Goal: Information Seeking & Learning: Find specific fact

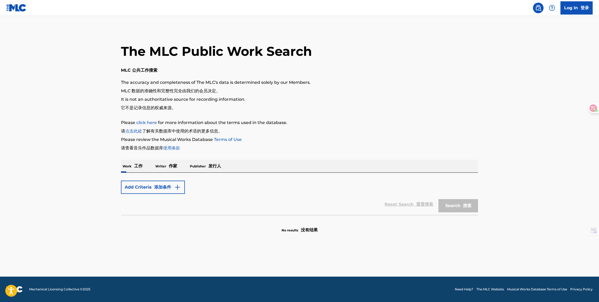
click at [169, 164] on font "作家" at bounding box center [173, 165] width 8 height 5
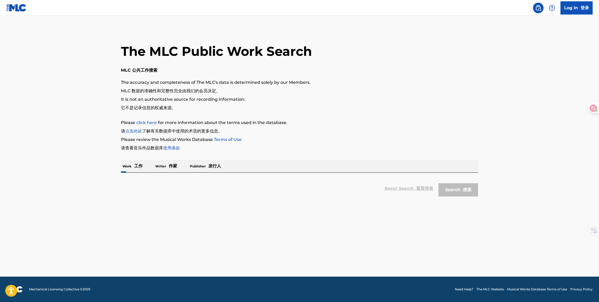
click at [134, 170] on p "Work 工作" at bounding box center [132, 166] width 23 height 13
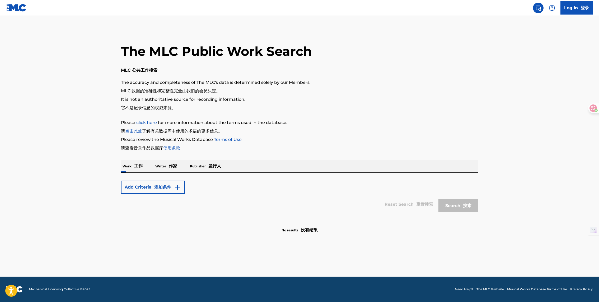
click at [162, 187] on font "添加条件" at bounding box center [162, 186] width 17 height 5
click at [187, 188] on div "Add Criteria 添加条件" at bounding box center [299, 186] width 357 height 13
click at [177, 188] on img "Search Form" at bounding box center [177, 187] width 6 height 6
click at [176, 188] on img "Search Form" at bounding box center [177, 187] width 6 height 6
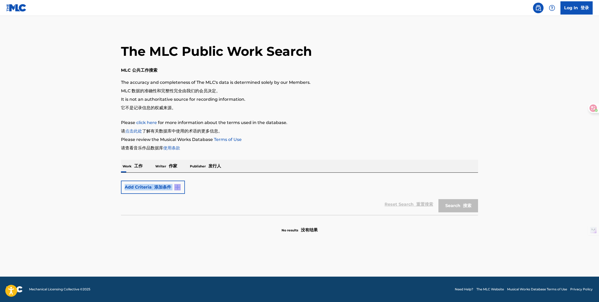
click at [176, 188] on div "Add Criteria 添加条件" at bounding box center [153, 186] width 64 height 13
click at [176, 188] on div "Max Criteria Reached" at bounding box center [153, 186] width 64 height 13
click at [274, 189] on div "Max Criteria Reached" at bounding box center [299, 186] width 357 height 13
click at [168, 187] on div "Max Criteria Reached 达到的最大标准" at bounding box center [153, 186] width 64 height 13
click at [171, 166] on font "作家" at bounding box center [173, 165] width 8 height 5
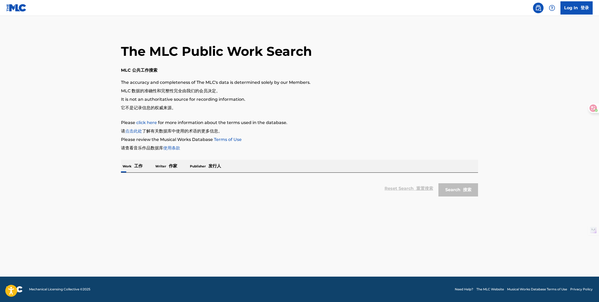
click at [411, 188] on div "Reset Search 重置搜索 Search 搜索" at bounding box center [299, 188] width 357 height 21
click at [137, 131] on link "点击此处" at bounding box center [133, 130] width 17 height 5
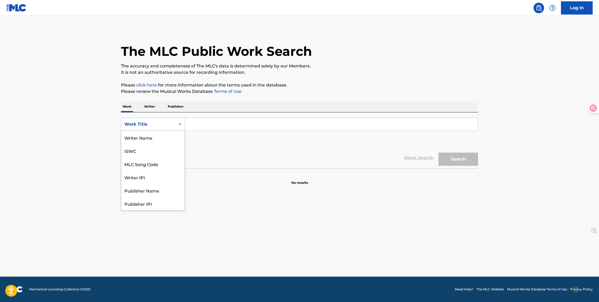
click at [179, 124] on icon "Search Form" at bounding box center [179, 124] width 5 height 5
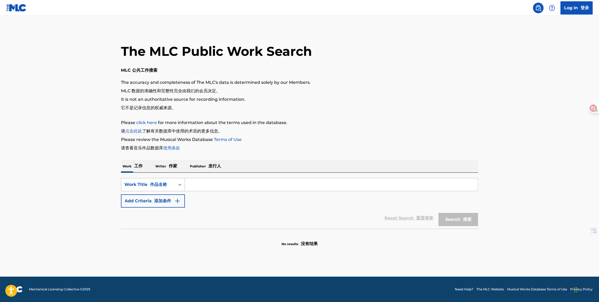
click at [180, 185] on icon "Search Form" at bounding box center [179, 184] width 5 height 5
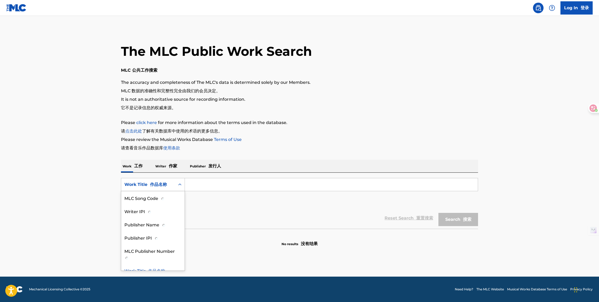
click at [201, 183] on input "Search Form" at bounding box center [331, 184] width 293 height 13
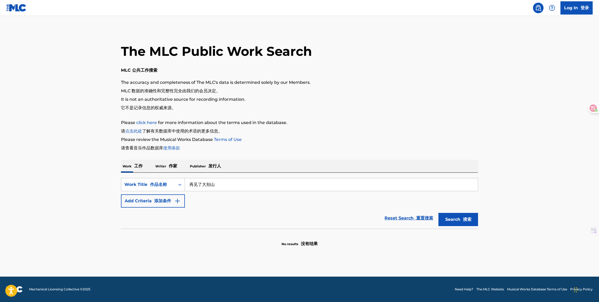
click at [228, 183] on input "再见了大别山" at bounding box center [331, 184] width 293 height 13
type input "再见了大别山"
click at [456, 214] on button "Search 搜索" at bounding box center [459, 219] width 40 height 13
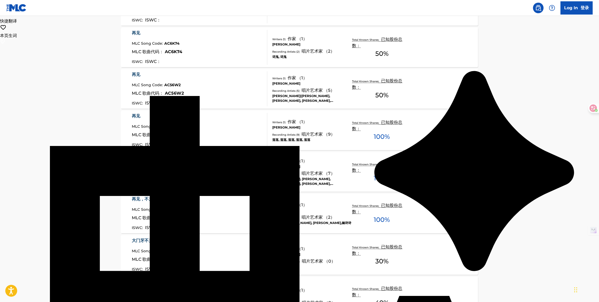
scroll to position [308, 0]
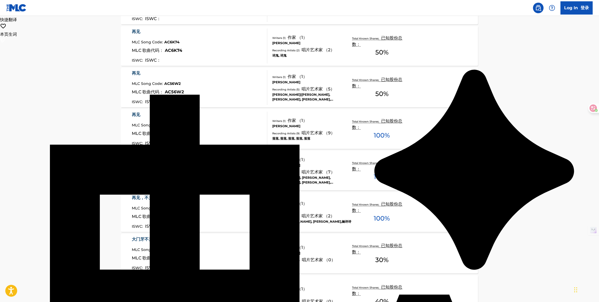
click at [146, 156] on div "再见了,老兵" at bounding box center [157, 156] width 51 height 6
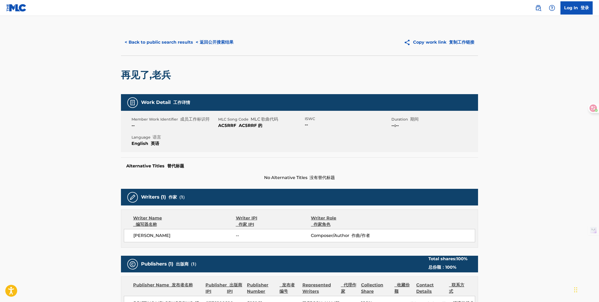
scroll to position [5, 0]
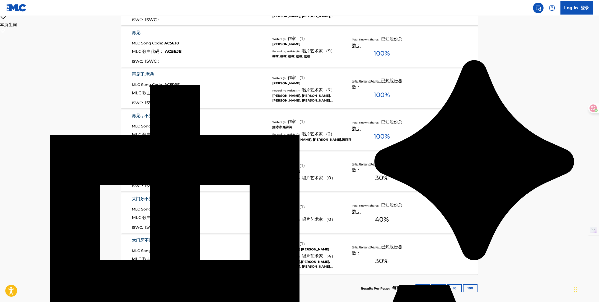
scroll to position [345, 0]
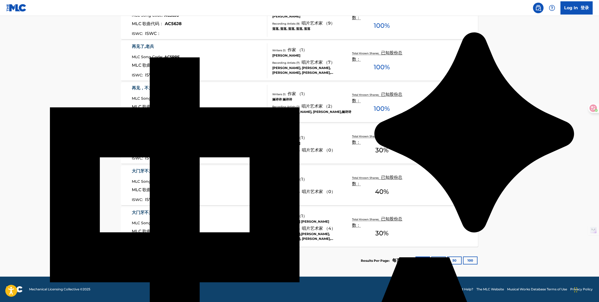
click at [437, 260] on button "25" at bounding box center [439, 260] width 15 height 8
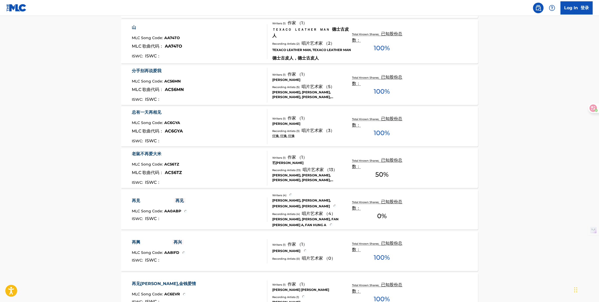
scroll to position [1059, 0]
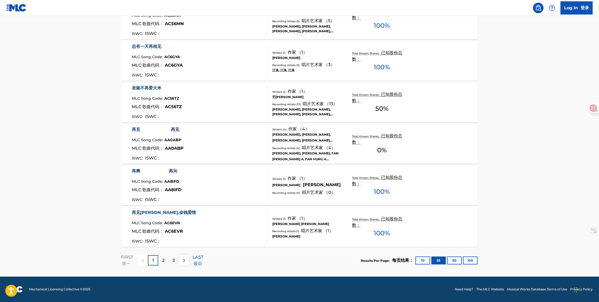
click at [456, 258] on button "50" at bounding box center [454, 260] width 15 height 8
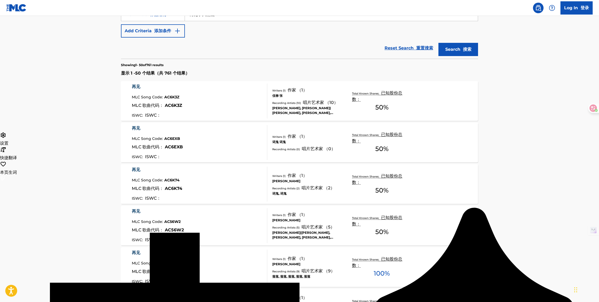
scroll to position [0, 0]
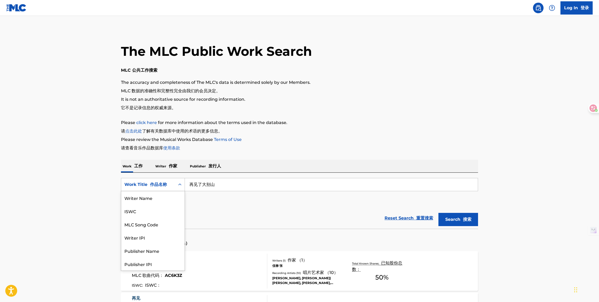
click at [179, 184] on icon "Search Form" at bounding box center [179, 184] width 3 height 2
click at [163, 184] on font "作品名称" at bounding box center [158, 184] width 17 height 5
click at [169, 216] on div "Publisher Name 发布者名称" at bounding box center [152, 215] width 63 height 20
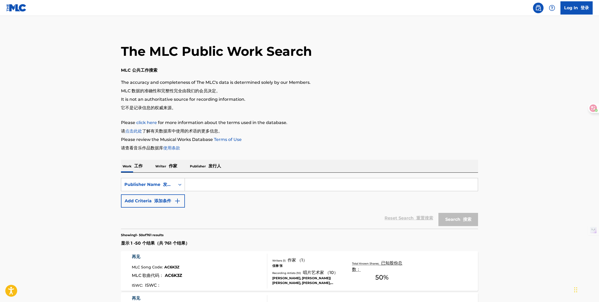
click at [225, 188] on input "Search Form" at bounding box center [331, 184] width 293 height 13
click at [178, 184] on icon "Search Form" at bounding box center [179, 184] width 5 height 5
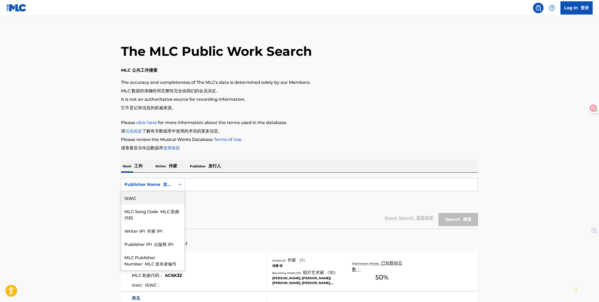
scroll to position [0, 0]
click at [167, 200] on div "Work Title 作品名称" at bounding box center [152, 197] width 63 height 13
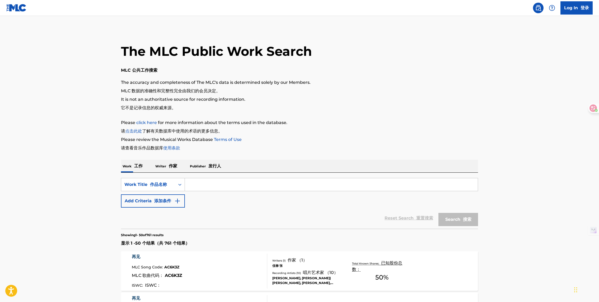
click at [222, 181] on input "Search Form" at bounding box center [331, 184] width 293 height 13
type input "红唇"
click at [439, 213] on button "Search 搜索" at bounding box center [459, 219] width 40 height 13
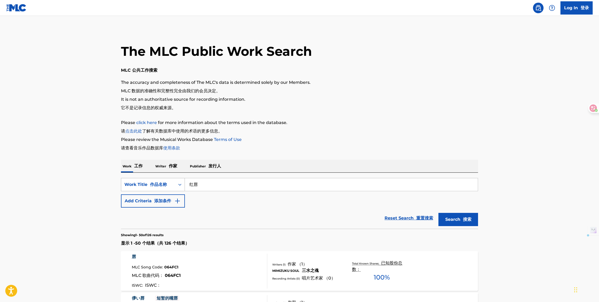
drag, startPoint x: 203, startPoint y: 184, endPoint x: 183, endPoint y: 184, distance: 19.8
click at [183, 184] on div "SearchWithCriteria645ac6a7-68f1-4899-97cf-01b53e76ab38 Work Title 作品名称 红唇" at bounding box center [299, 184] width 357 height 13
click at [212, 166] on font "发行人" at bounding box center [215, 165] width 13 height 5
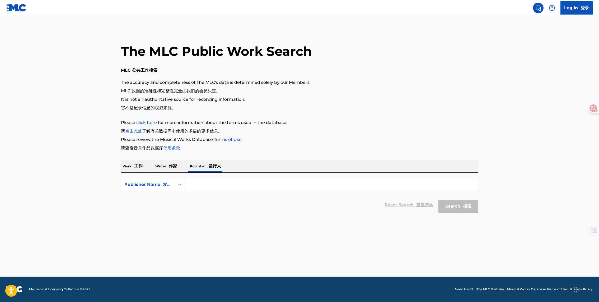
click at [206, 182] on input "Search Form" at bounding box center [331, 184] width 293 height 13
type input "[PERSON_NAME]"
click at [439, 200] on button "Search 搜索" at bounding box center [459, 206] width 40 height 13
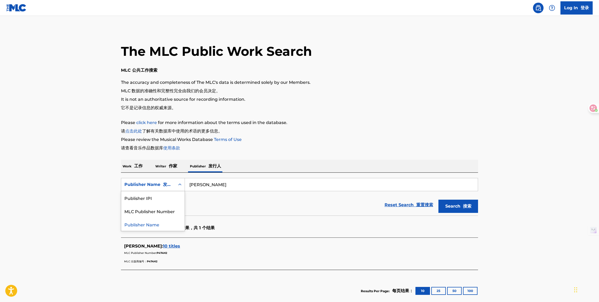
click at [177, 185] on div "Search Form" at bounding box center [180, 185] width 10 height 10
drag, startPoint x: 209, startPoint y: 186, endPoint x: 191, endPoint y: 184, distance: 18.8
click at [191, 184] on input "[PERSON_NAME]" at bounding box center [331, 184] width 293 height 13
click at [140, 167] on font "工作" at bounding box center [138, 165] width 8 height 5
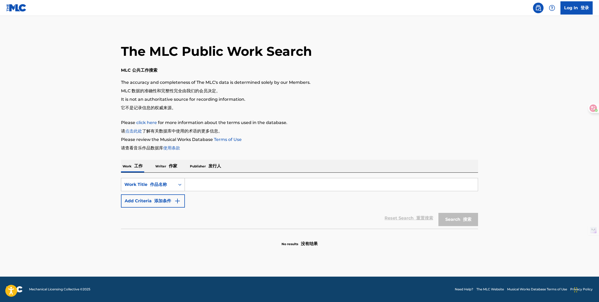
click at [178, 185] on icon "Search Form" at bounding box center [179, 184] width 5 height 5
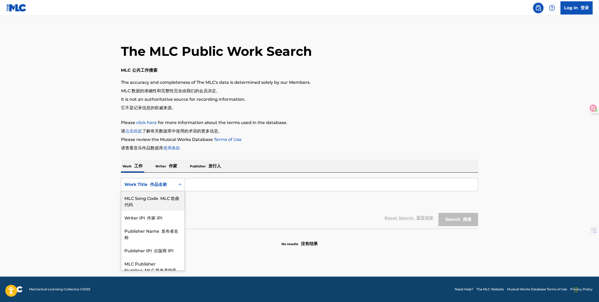
click at [175, 203] on div "MLC Song Code MLC 歌曲代码" at bounding box center [152, 201] width 63 height 20
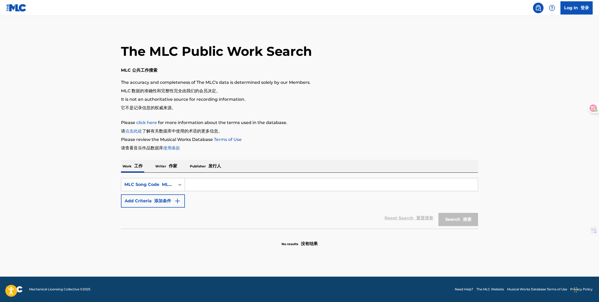
click at [220, 183] on input "Search Form" at bounding box center [331, 184] width 293 height 13
type input "偿还"
click at [439, 213] on button "Search 搜索" at bounding box center [459, 219] width 40 height 13
click at [175, 185] on div "Search Form" at bounding box center [180, 185] width 10 height 10
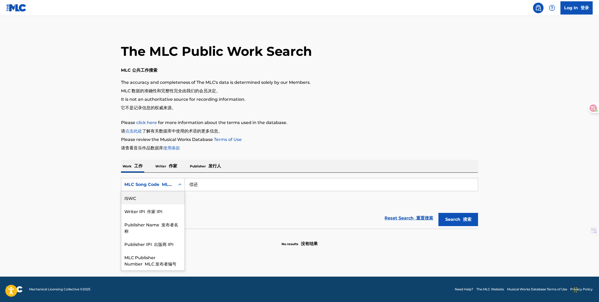
scroll to position [0, 0]
click at [169, 200] on div "Work Title 作品名称" at bounding box center [152, 197] width 63 height 13
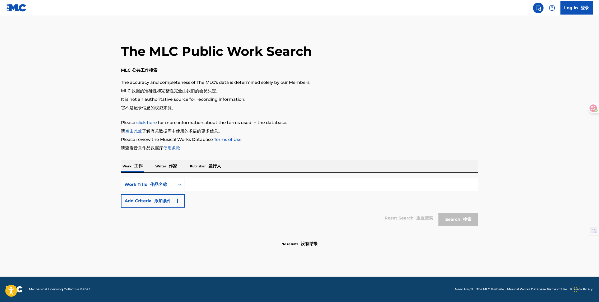
click at [244, 187] on input "Search Form" at bounding box center [331, 184] width 293 height 13
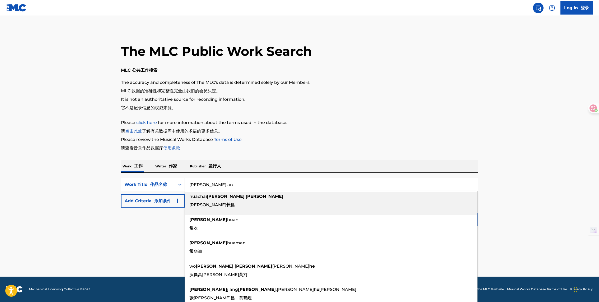
click at [245, 184] on input "[PERSON_NAME] an" at bounding box center [331, 184] width 293 height 13
drag, startPoint x: 243, startPoint y: 185, endPoint x: 182, endPoint y: 183, distance: 61.4
click at [182, 183] on div "SearchWithCriteria1bebb180-de7a-4e71-b1c2-bd90c641ff6c Work Title 作品名称 [PERSON_…" at bounding box center [299, 184] width 357 height 13
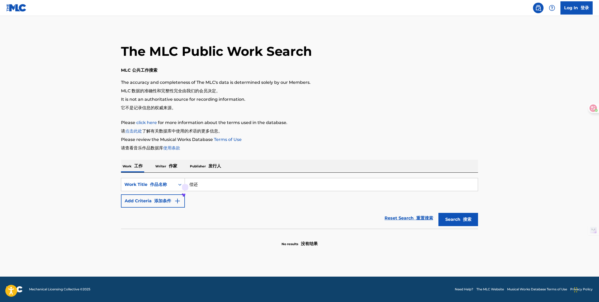
click at [238, 209] on div "Reset Search 重置搜索 Search 搜索" at bounding box center [299, 217] width 357 height 21
click at [473, 217] on button "Search 搜索" at bounding box center [459, 219] width 40 height 13
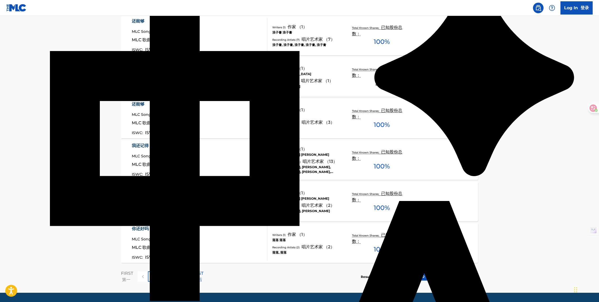
scroll to position [417, 0]
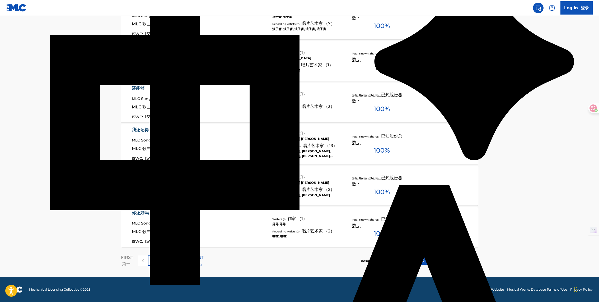
click at [169, 257] on div "3" at bounding box center [174, 260] width 10 height 10
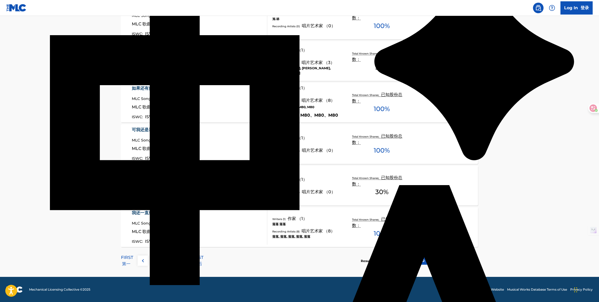
click at [156, 260] on div "2" at bounding box center [153, 260] width 10 height 10
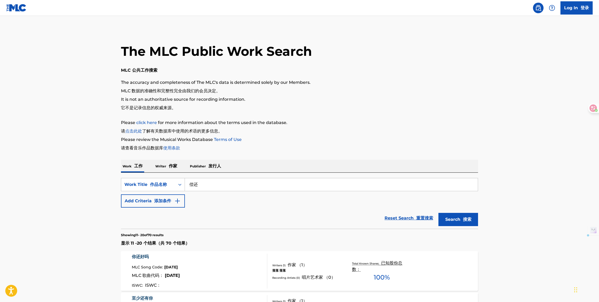
drag, startPoint x: 219, startPoint y: 182, endPoint x: 190, endPoint y: 182, distance: 28.3
click at [190, 182] on input "偿还" at bounding box center [331, 184] width 293 height 13
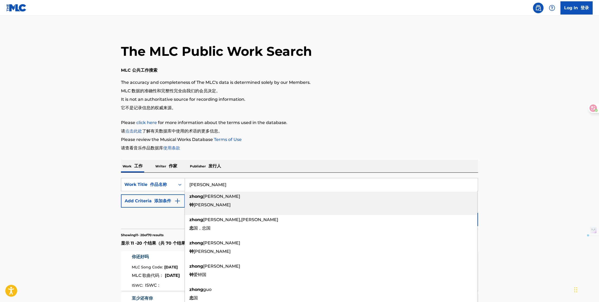
drag, startPoint x: 280, startPoint y: 183, endPoint x: 205, endPoint y: 179, distance: 75.2
click at [205, 179] on input "[PERSON_NAME]" at bounding box center [331, 184] width 293 height 13
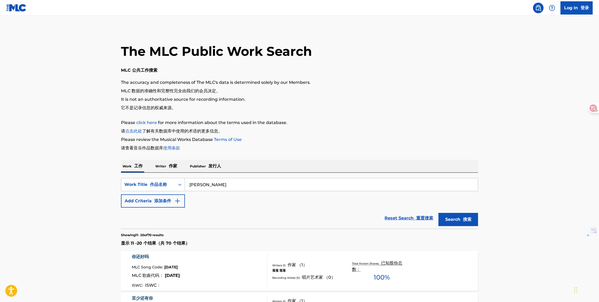
drag, startPoint x: 236, startPoint y: 186, endPoint x: 186, endPoint y: 184, distance: 50.2
click at [186, 184] on input "[PERSON_NAME]" at bounding box center [331, 184] width 293 height 13
click at [235, 185] on input "[PERSON_NAME]" at bounding box center [331, 184] width 293 height 13
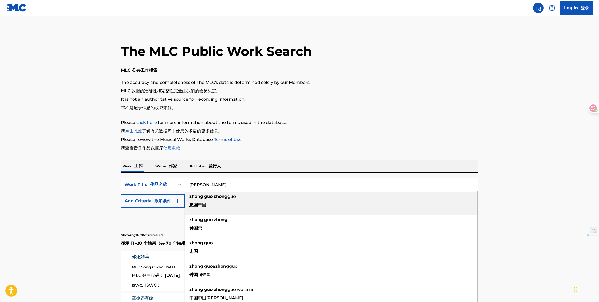
drag, startPoint x: 242, startPoint y: 183, endPoint x: 183, endPoint y: 183, distance: 58.7
click at [183, 183] on div "SearchWithCriteria1bebb180-de7a-4e71-b1c2-bd90c641ff6c Work Title 作品名称 [PERSON_…" at bounding box center [299, 184] width 357 height 13
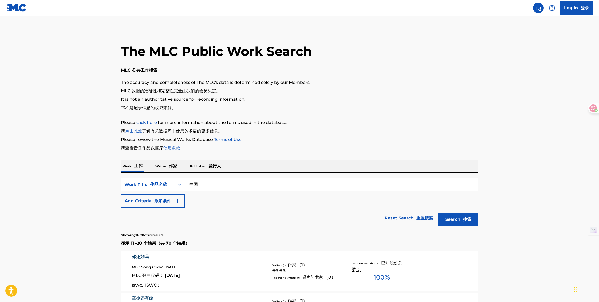
click at [220, 209] on div "Reset Search 重置搜索 Search 搜索" at bounding box center [299, 217] width 357 height 21
click at [447, 216] on button "Search 搜索" at bounding box center [459, 219] width 40 height 13
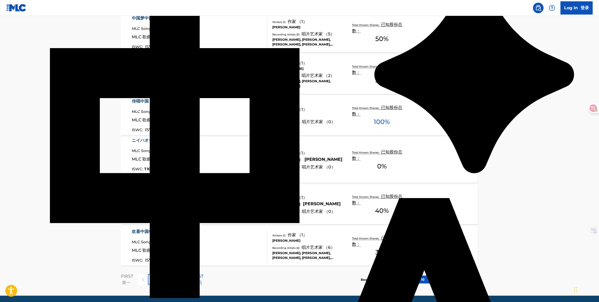
scroll to position [407, 0]
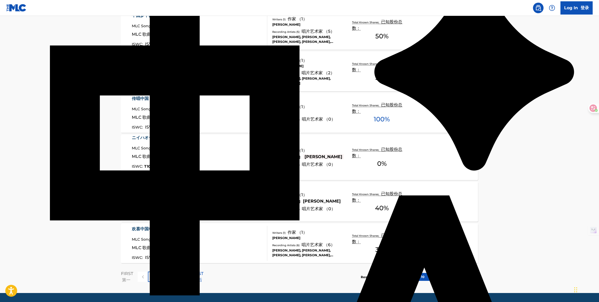
click at [164, 277] on p "2" at bounding box center [163, 277] width 2 height 6
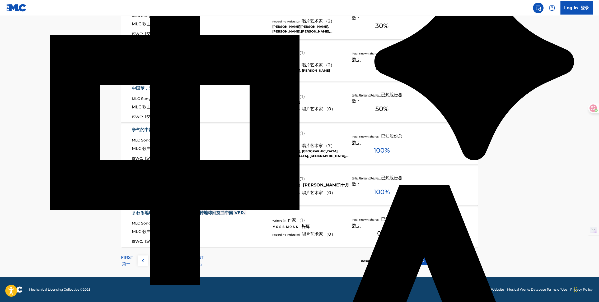
scroll to position [417, 0]
click at [176, 262] on div "3" at bounding box center [174, 260] width 10 height 10
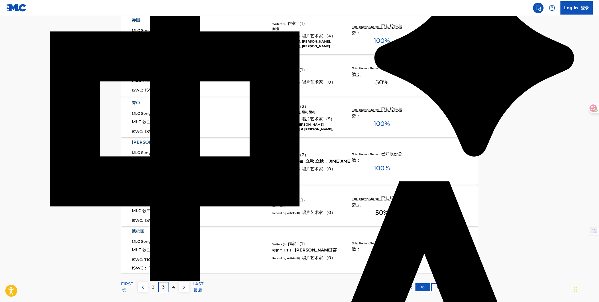
scroll to position [441, 0]
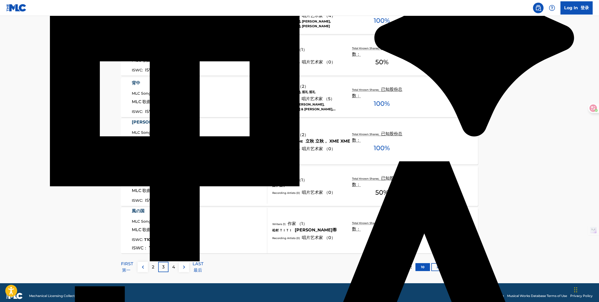
click at [175, 262] on div "4" at bounding box center [174, 267] width 10 height 10
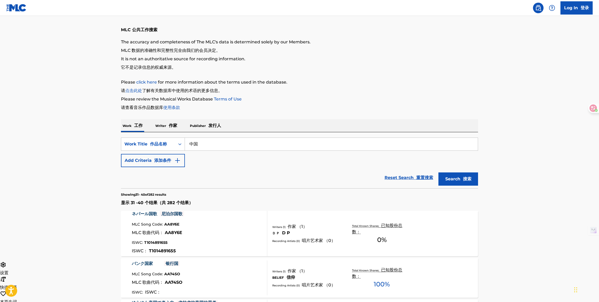
scroll to position [0, 0]
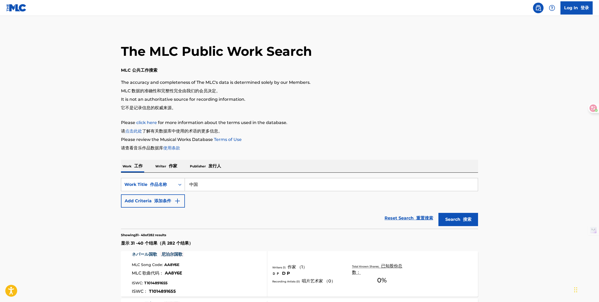
click at [223, 188] on input "中国" at bounding box center [331, 184] width 293 height 13
type input "中"
click at [453, 224] on button "Search 搜索" at bounding box center [459, 219] width 40 height 13
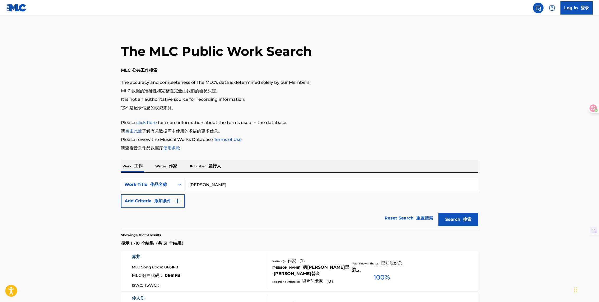
click at [211, 186] on input "[PERSON_NAME]" at bounding box center [331, 184] width 293 height 13
drag, startPoint x: 213, startPoint y: 184, endPoint x: 191, endPoint y: 182, distance: 22.4
click at [191, 182] on input "[PERSON_NAME]" at bounding box center [331, 184] width 293 height 13
click at [212, 186] on input "[PERSON_NAME]" at bounding box center [331, 184] width 293 height 13
drag, startPoint x: 216, startPoint y: 186, endPoint x: 190, endPoint y: 181, distance: 26.9
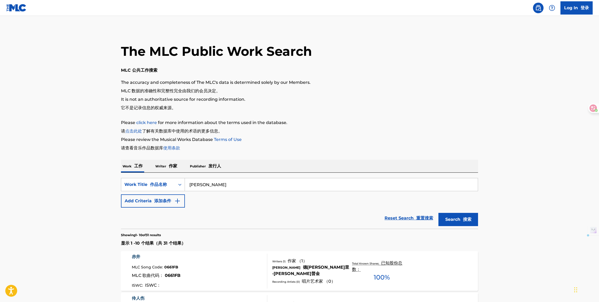
click at [190, 181] on input "[PERSON_NAME]" at bounding box center [331, 184] width 293 height 13
type input "唱"
type input "长城"
click at [466, 221] on font "搜索" at bounding box center [467, 219] width 8 height 5
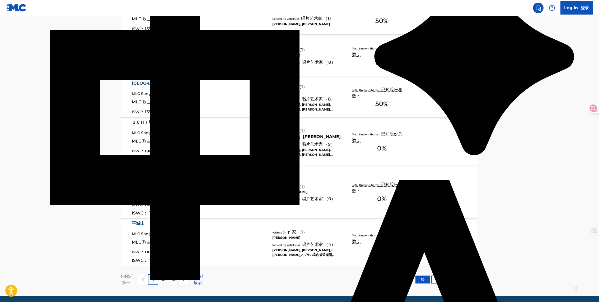
scroll to position [437, 0]
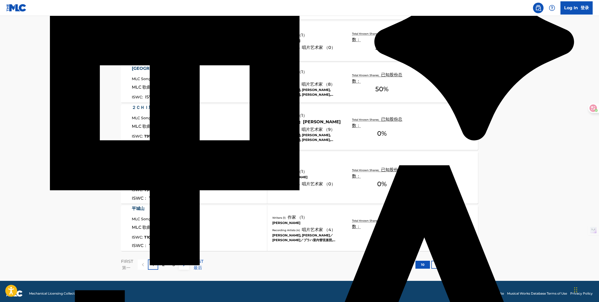
click at [167, 259] on div "2" at bounding box center [163, 264] width 10 height 10
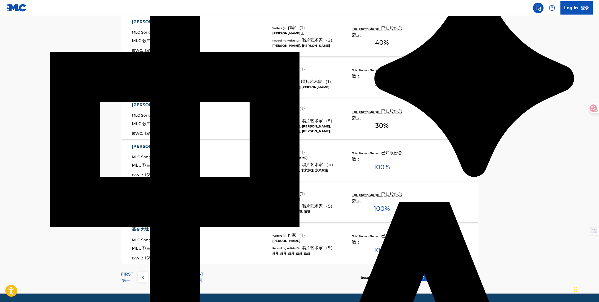
scroll to position [401, 0]
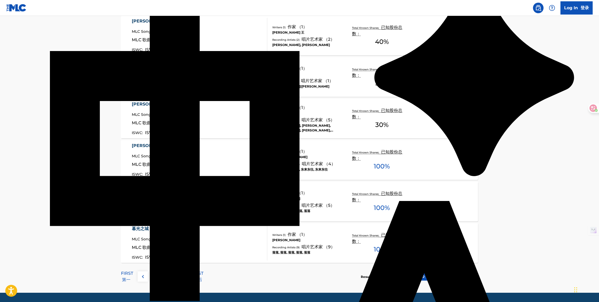
click at [169, 275] on div "3" at bounding box center [174, 276] width 10 height 10
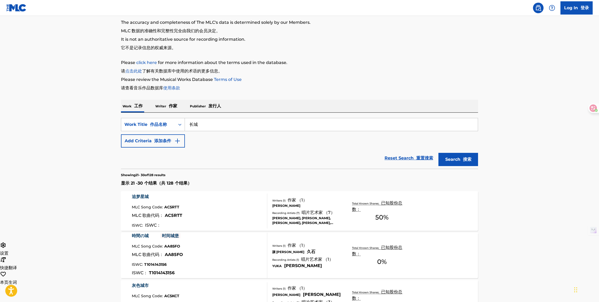
scroll to position [0, 0]
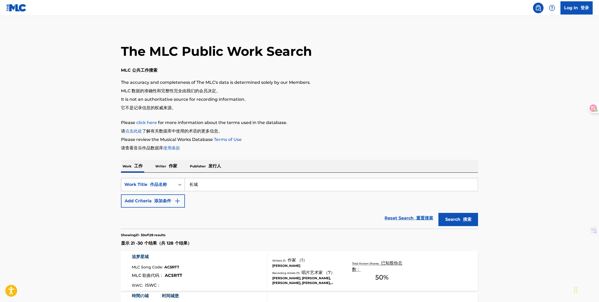
click at [179, 182] on icon "Search Form" at bounding box center [179, 184] width 5 height 5
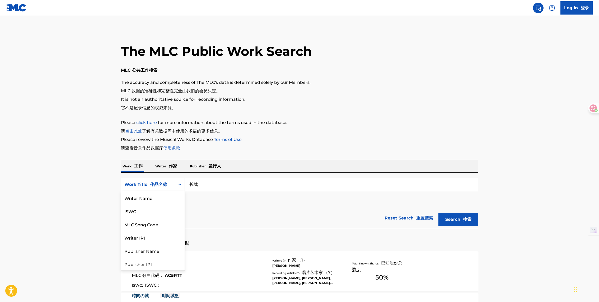
scroll to position [26, 0]
click at [174, 163] on p "Writer 作家" at bounding box center [166, 166] width 25 height 13
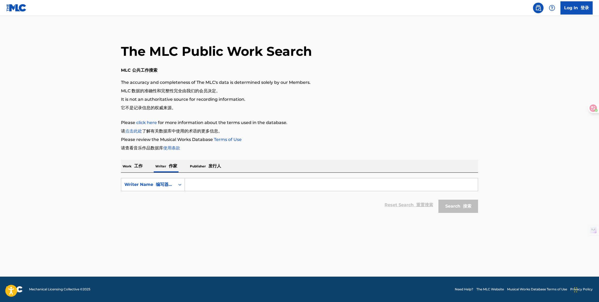
click at [214, 186] on input "Search Form" at bounding box center [331, 184] width 293 height 13
type input "[PERSON_NAME]"
click at [465, 208] on font "搜索" at bounding box center [467, 205] width 8 height 5
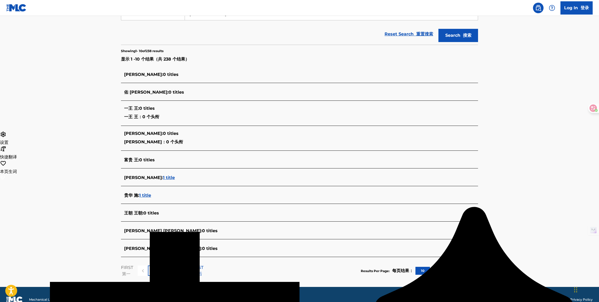
scroll to position [181, 0]
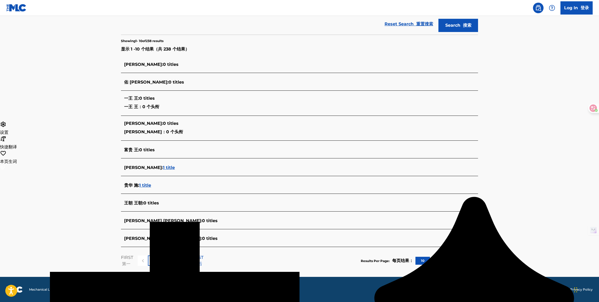
click at [147, 185] on span "1 title" at bounding box center [145, 185] width 12 height 5
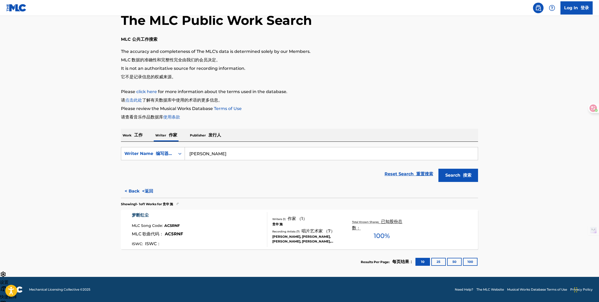
scroll to position [41, 0]
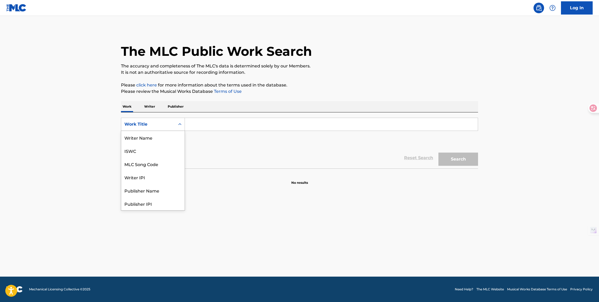
click at [168, 124] on div "Work Title" at bounding box center [148, 124] width 48 height 6
click at [169, 162] on div "Publisher Name" at bounding box center [152, 163] width 63 height 13
click at [223, 125] on input "Search Form" at bounding box center [331, 124] width 293 height 13
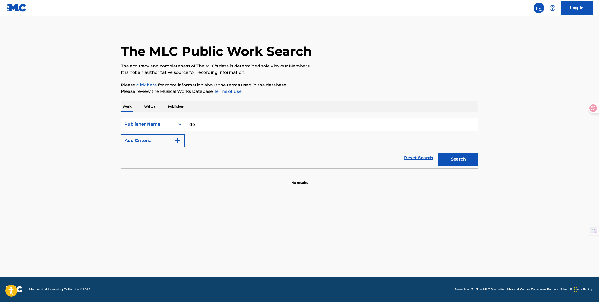
type input "d"
type input "刀郎"
click at [455, 159] on button "Search" at bounding box center [459, 158] width 40 height 13
drag, startPoint x: 214, startPoint y: 128, endPoint x: 187, endPoint y: 125, distance: 26.5
click at [187, 125] on input "刀郎" at bounding box center [331, 124] width 293 height 13
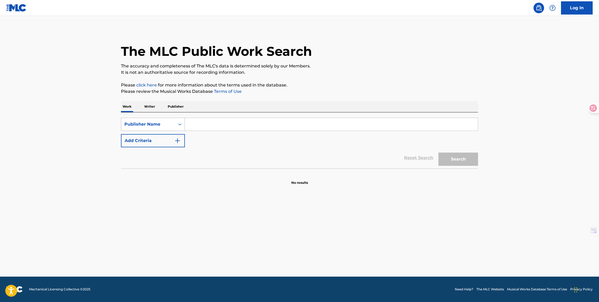
click at [173, 127] on div "Publisher Name" at bounding box center [148, 124] width 54 height 10
click at [164, 142] on div "Work Title" at bounding box center [152, 137] width 63 height 13
click at [222, 125] on input "Search Form" at bounding box center [331, 124] width 293 height 13
type input "花妖"
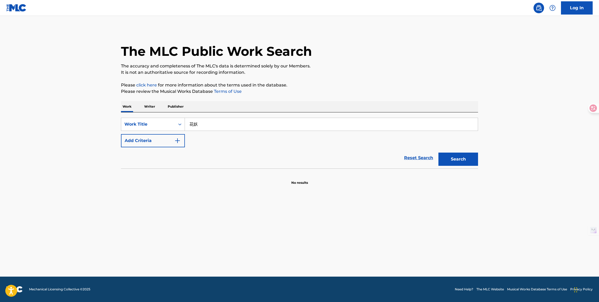
click at [310, 155] on div "Reset Search Search" at bounding box center [299, 157] width 357 height 21
click at [462, 158] on button "Search" at bounding box center [459, 158] width 40 height 13
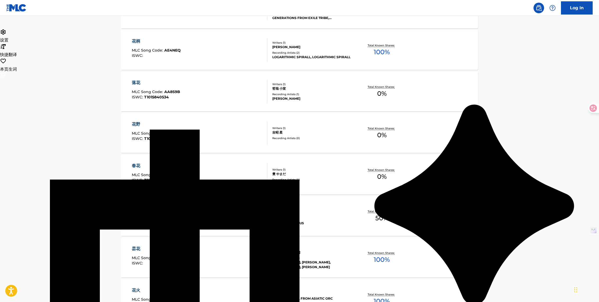
scroll to position [345, 0]
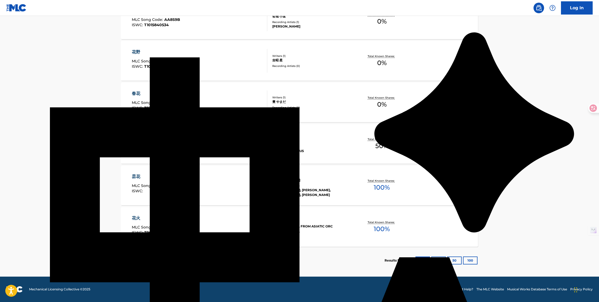
click at [162, 260] on p "2" at bounding box center [162, 260] width 2 height 6
